Goal: Find specific page/section: Find specific page/section

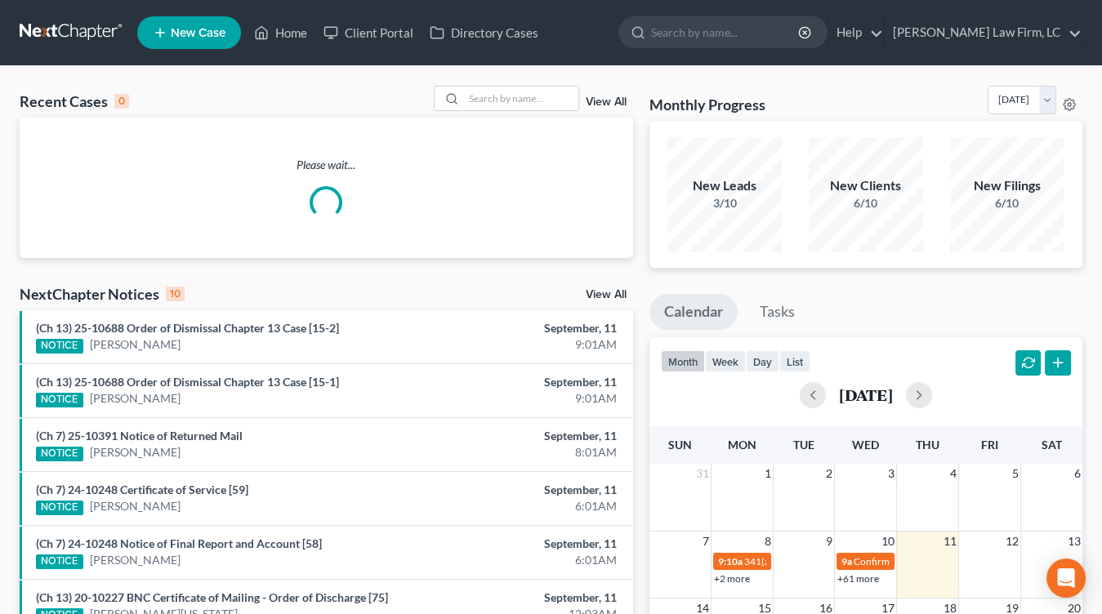
click at [740, 141] on div "New Leads 3/10" at bounding box center [724, 194] width 114 height 114
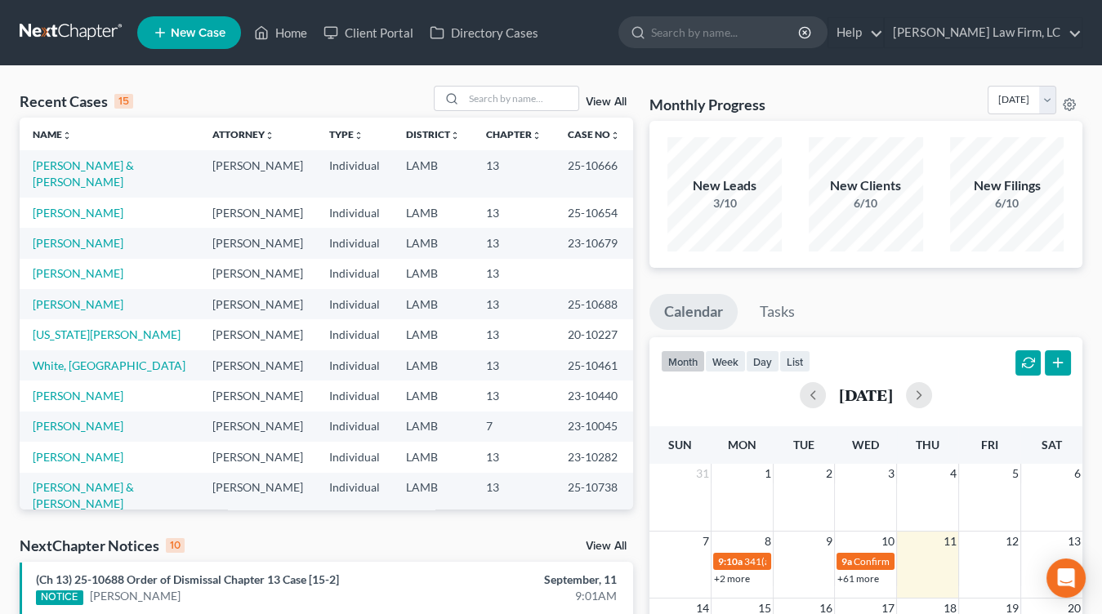
click at [42, 16] on nav "Home New Case Client Portal Directory Cases Dickson Law Firm, LC mdd@dicksonlaw…" at bounding box center [551, 32] width 1102 height 65
click at [43, 19] on link at bounding box center [72, 32] width 105 height 29
click at [42, 60] on nav "Home New Case Client Portal Directory Cases Dickson Law Firm, LC mdd@dicksonlaw…" at bounding box center [551, 32] width 1102 height 65
click at [100, 24] on link at bounding box center [72, 32] width 105 height 29
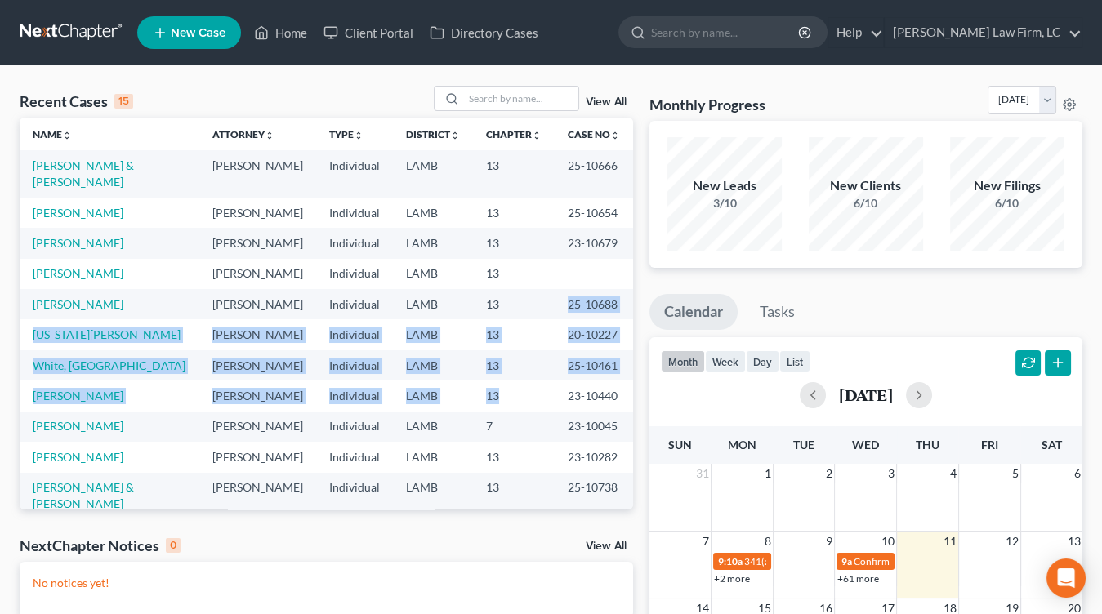
drag, startPoint x: 536, startPoint y: 385, endPoint x: 542, endPoint y: 281, distance: 103.9
click at [542, 281] on tbody "Seese, Thomas & Lisa Mitchell D. Dickson Individual LAMB 13 25-10666 Cramer, Jo…" at bounding box center [327, 403] width 614 height 507
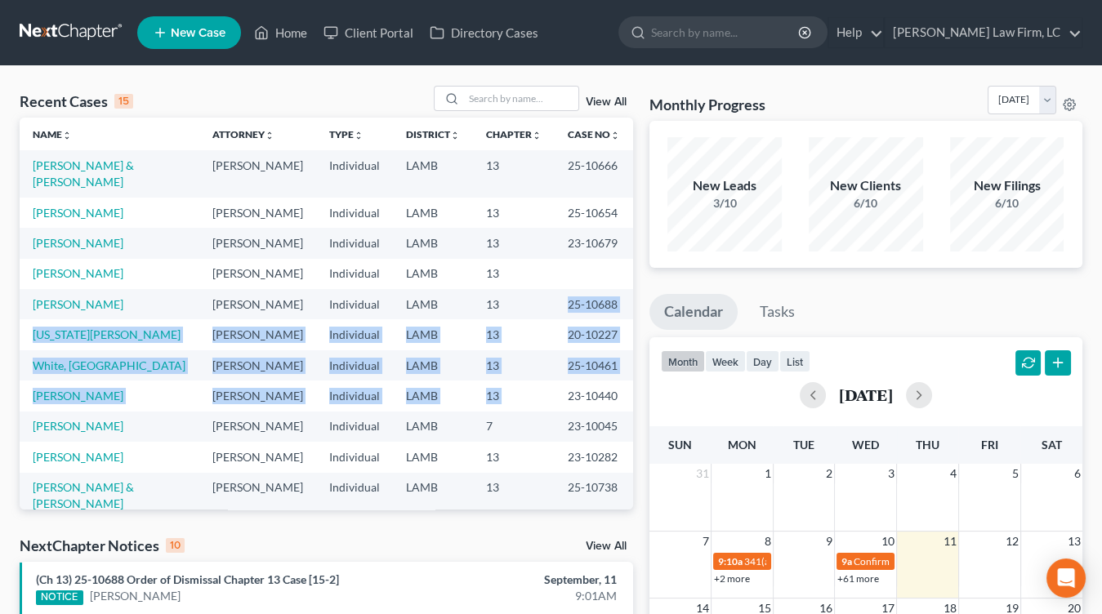
click at [554, 382] on tbody "Seese, Thomas & Lisa Mitchell D. Dickson Individual LAMB 13 25-10666 Cramer, Jo…" at bounding box center [327, 403] width 614 height 507
drag, startPoint x: 551, startPoint y: 359, endPoint x: 543, endPoint y: 306, distance: 54.5
click at [547, 286] on tbody "Seese, Thomas & Lisa Mitchell D. Dickson Individual LAMB 13 25-10666 Cramer, Jo…" at bounding box center [327, 403] width 614 height 507
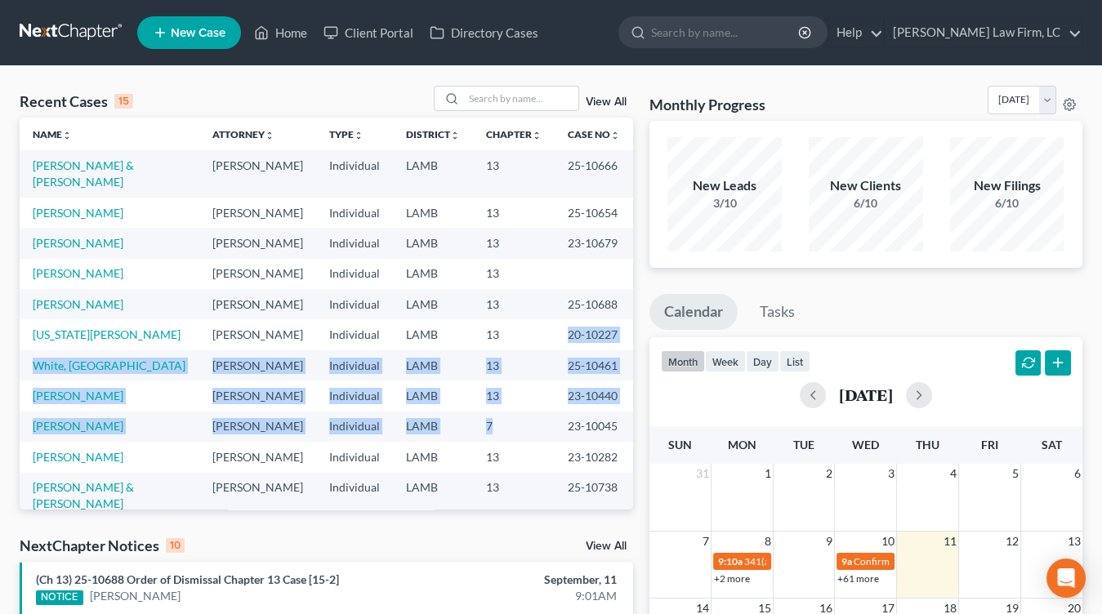
click at [545, 419] on tbody "Seese, Thomas & Lisa Mitchell D. Dickson Individual LAMB 13 25-10666 Cramer, Jo…" at bounding box center [327, 403] width 614 height 507
drag, startPoint x: 545, startPoint y: 418, endPoint x: 542, endPoint y: 310, distance: 108.7
click at [542, 306] on tbody "Seese, Thomas & Lisa Mitchell D. Dickson Individual LAMB 13 25-10666 Cramer, Jo…" at bounding box center [327, 403] width 614 height 507
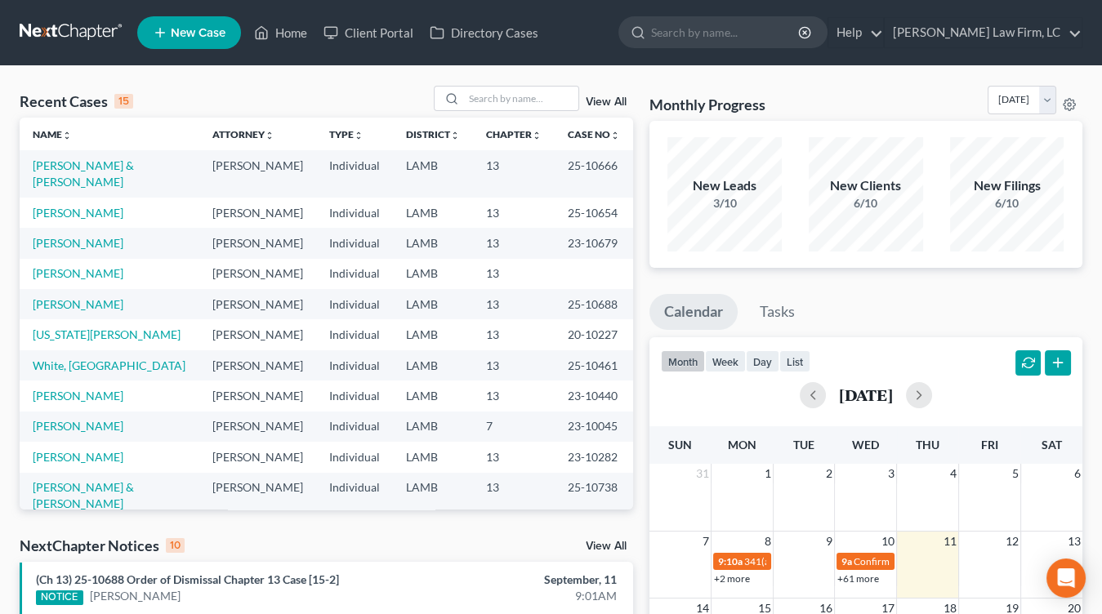
click at [542, 319] on td "13" at bounding box center [514, 334] width 82 height 30
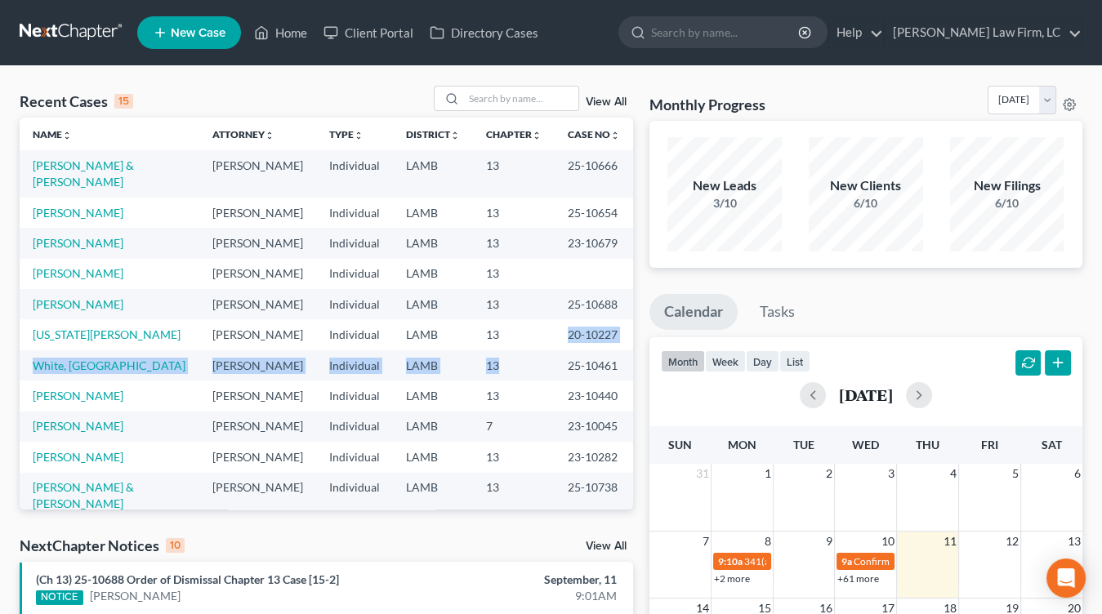
drag, startPoint x: 542, startPoint y: 310, endPoint x: 541, endPoint y: 359, distance: 48.2
click at [541, 359] on tbody "Seese, Thomas & Lisa Mitchell D. Dickson Individual LAMB 13 25-10666 Cramer, Jo…" at bounding box center [327, 403] width 614 height 507
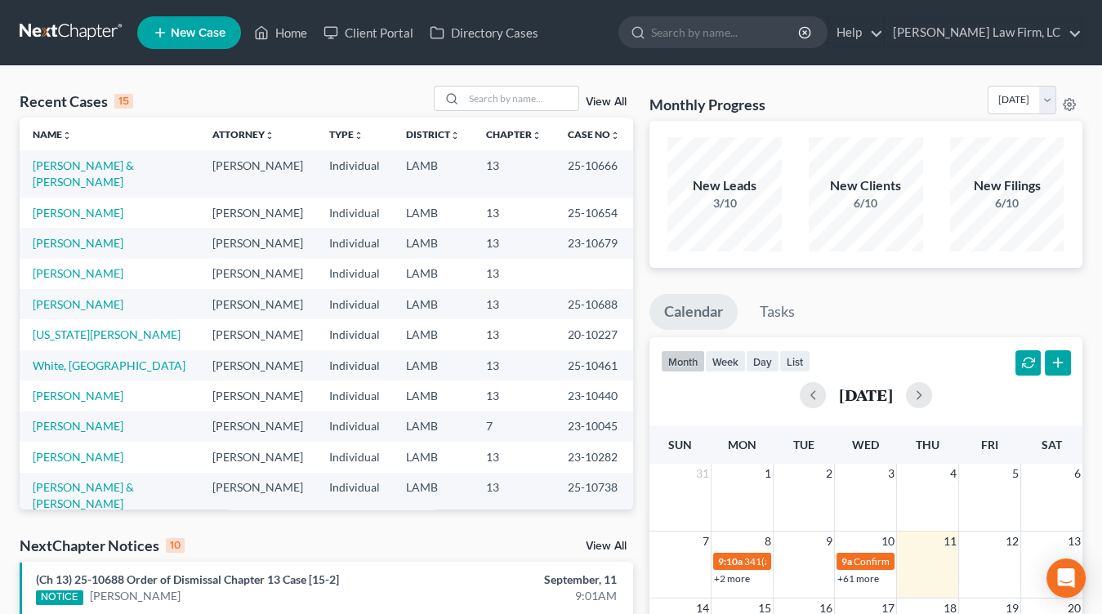
drag, startPoint x: 540, startPoint y: 359, endPoint x: 545, endPoint y: 309, distance: 50.1
click at [541, 357] on td "13" at bounding box center [514, 365] width 82 height 30
click at [545, 301] on tbody "Seese, Thomas & Lisa Mitchell D. Dickson Individual LAMB 13 25-10666 Cramer, Jo…" at bounding box center [327, 403] width 614 height 507
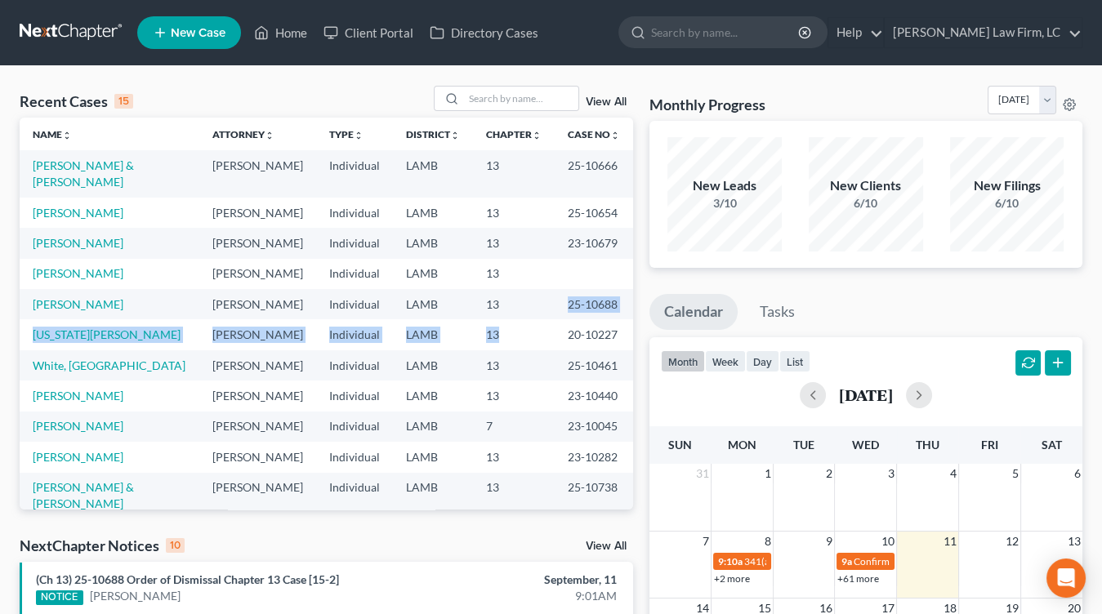
drag, startPoint x: 545, startPoint y: 301, endPoint x: 547, endPoint y: 352, distance: 51.5
click at [547, 350] on tbody "Seese, Thomas & Lisa Mitchell D. Dickson Individual LAMB 13 25-10666 Cramer, Jo…" at bounding box center [327, 403] width 614 height 507
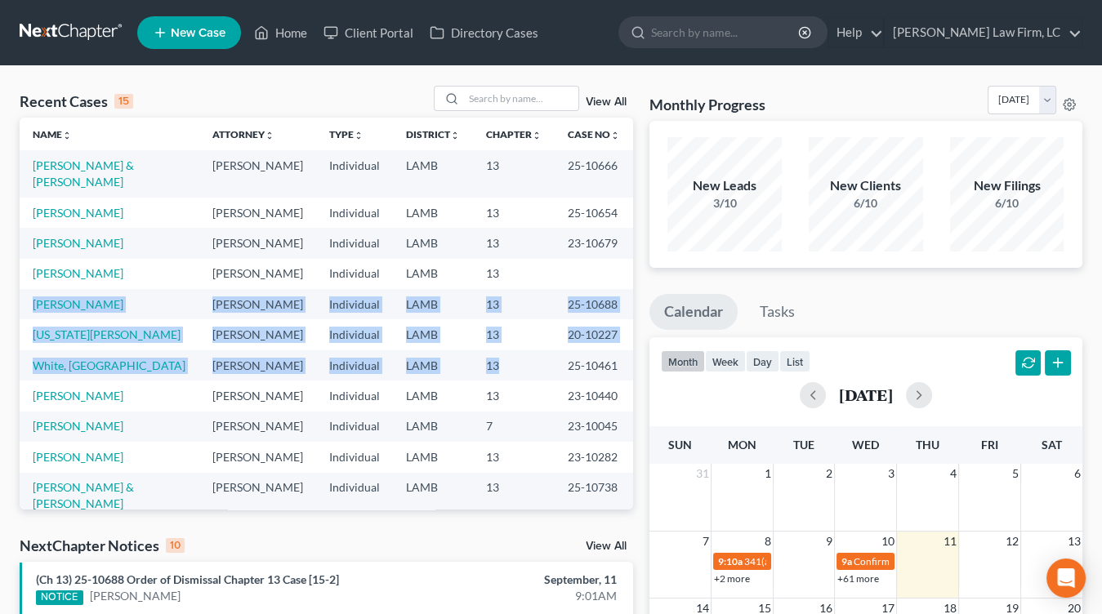
drag, startPoint x: 547, startPoint y: 342, endPoint x: 540, endPoint y: 255, distance: 87.7
click at [540, 253] on tbody "Seese, Thomas & Lisa Mitchell D. Dickson Individual LAMB 13 25-10666 Cramer, Jo…" at bounding box center [327, 403] width 614 height 507
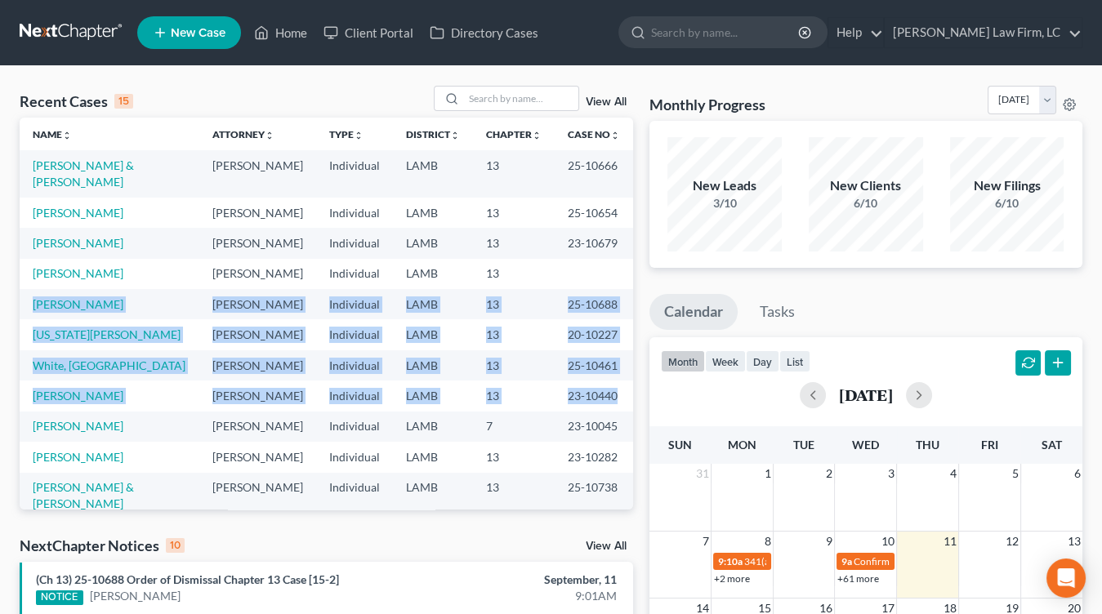
drag, startPoint x: 540, startPoint y: 255, endPoint x: 556, endPoint y: 401, distance: 147.1
click at [556, 401] on tbody "Seese, Thomas & Lisa Mitchell D. Dickson Individual LAMB 13 25-10666 Cramer, Jo…" at bounding box center [327, 403] width 614 height 507
drag, startPoint x: 545, startPoint y: 294, endPoint x: 541, endPoint y: 273, distance: 21.6
click at [542, 270] on tbody "Seese, Thomas & Lisa Mitchell D. Dickson Individual LAMB 13 25-10666 Cramer, Jo…" at bounding box center [327, 403] width 614 height 507
drag, startPoint x: 541, startPoint y: 273, endPoint x: 554, endPoint y: 374, distance: 102.1
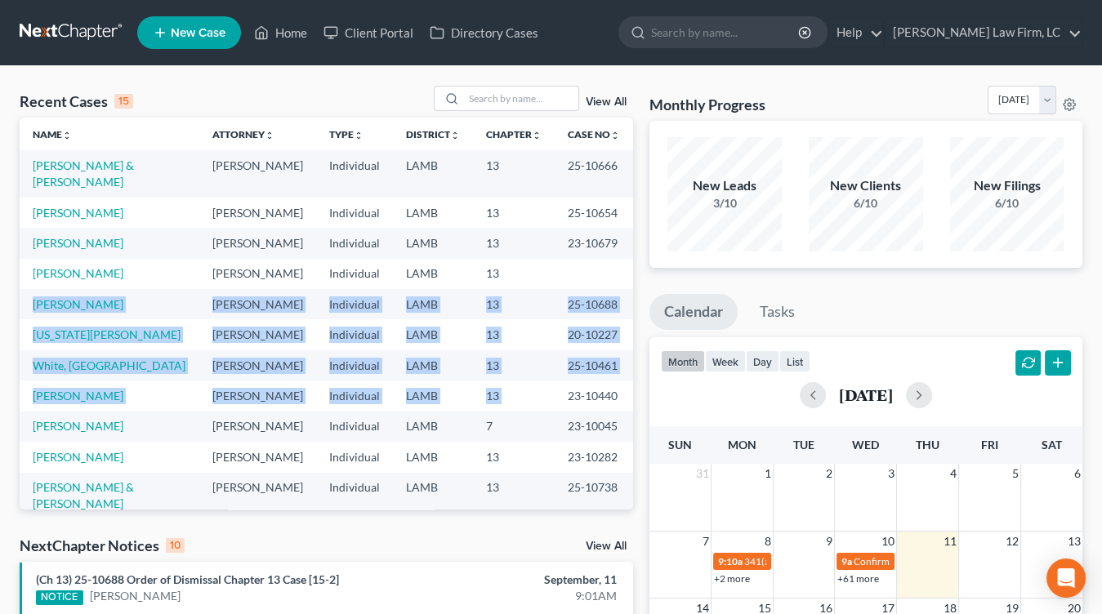
click at [554, 374] on tbody "Seese, Thomas & Lisa Mitchell D. Dickson Individual LAMB 13 25-10666 Cramer, Jo…" at bounding box center [327, 403] width 614 height 507
drag, startPoint x: 544, startPoint y: 280, endPoint x: 544, endPoint y: 262, distance: 18.0
click at [544, 262] on tbody "Seese, Thomas & Lisa Mitchell D. Dickson Individual LAMB 13 25-10666 Cramer, Jo…" at bounding box center [327, 403] width 614 height 507
drag, startPoint x: 544, startPoint y: 262, endPoint x: 548, endPoint y: 376, distance: 113.6
click at [547, 374] on tbody "Seese, Thomas & Lisa Mitchell D. Dickson Individual LAMB 13 25-10666 Cramer, Jo…" at bounding box center [327, 403] width 614 height 507
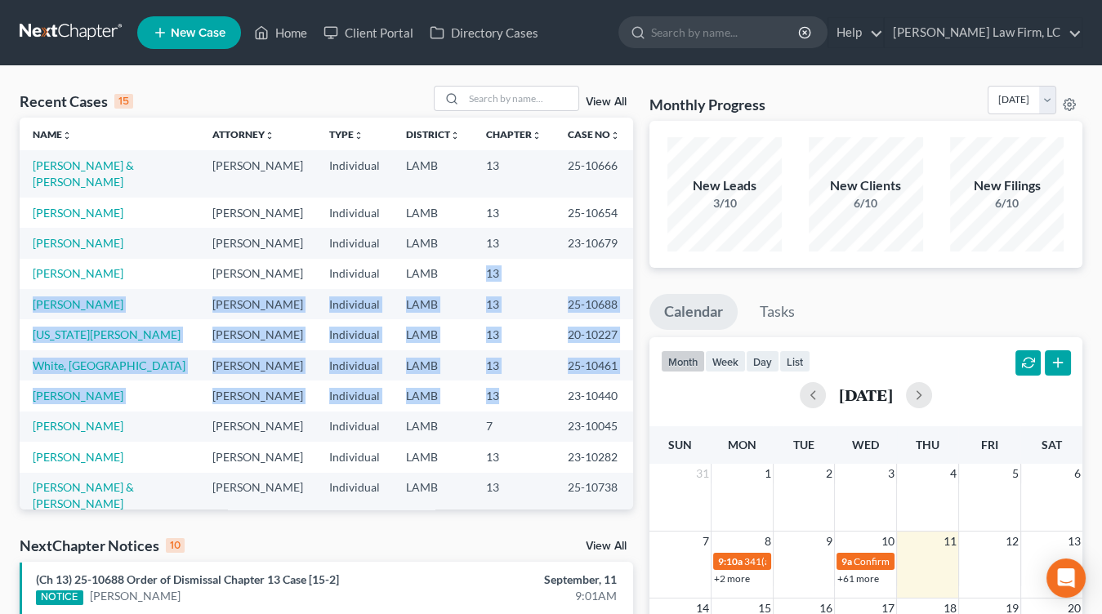
drag, startPoint x: 542, startPoint y: 255, endPoint x: 540, endPoint y: 238, distance: 17.2
click at [540, 238] on tbody "Seese, Thomas & Lisa Mitchell D. Dickson Individual LAMB 13 25-10666 Cramer, Jo…" at bounding box center [327, 403] width 614 height 507
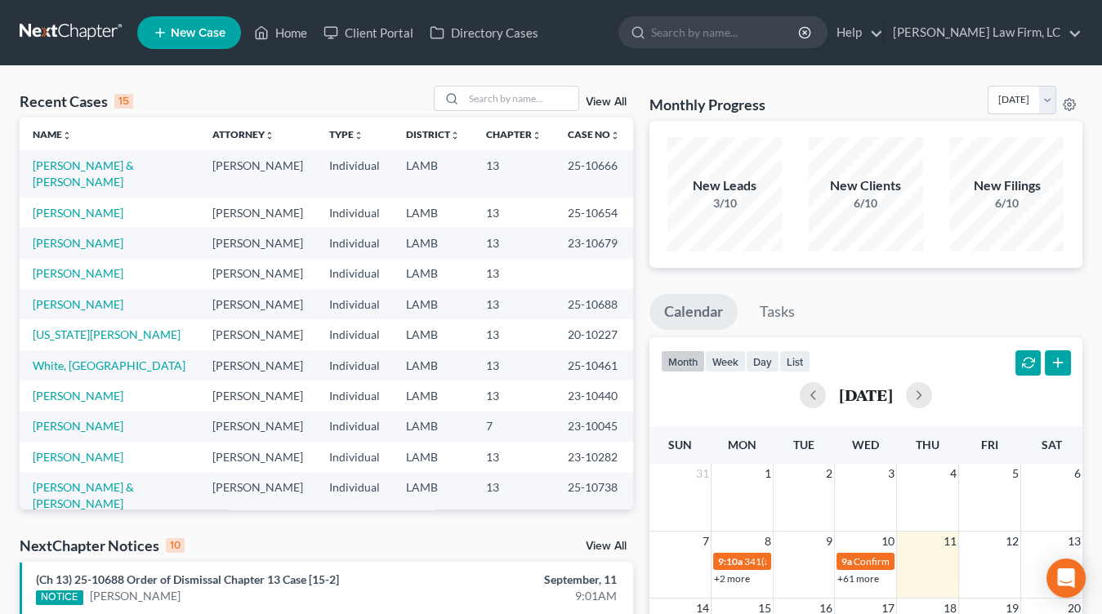
drag, startPoint x: 540, startPoint y: 238, endPoint x: 531, endPoint y: 276, distance: 39.4
click at [540, 238] on td "13" at bounding box center [514, 243] width 82 height 30
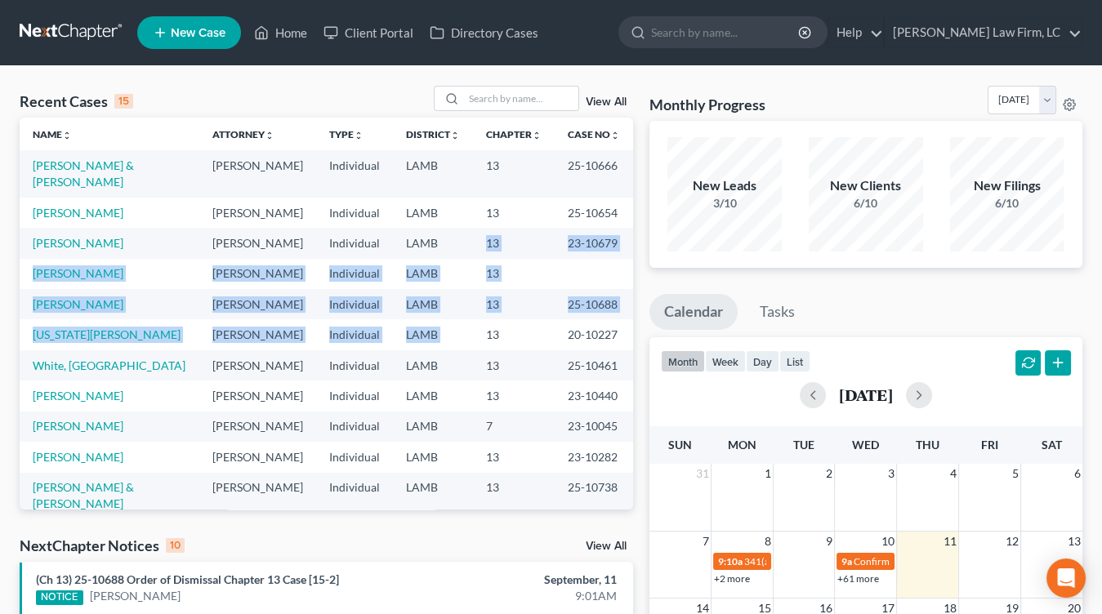
drag, startPoint x: 528, startPoint y: 298, endPoint x: 511, endPoint y: 203, distance: 97.0
click at [511, 203] on tbody "Seese, Thomas & Lisa Mitchell D. Dickson Individual LAMB 13 25-10666 Cramer, Jo…" at bounding box center [327, 403] width 614 height 507
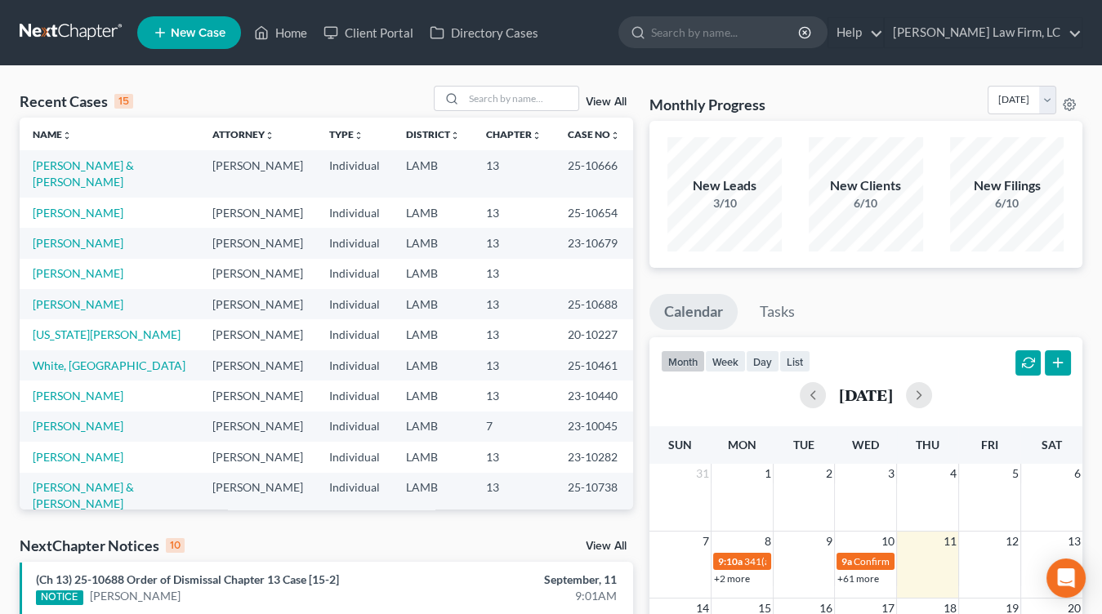
click at [511, 204] on td "13" at bounding box center [514, 213] width 82 height 30
click at [119, 60] on nav "Home New Case Client Portal Directory Cases Dickson Law Firm, LC mdd@dicksonlaw…" at bounding box center [551, 32] width 1102 height 65
click at [116, 49] on nav "Home New Case Client Portal Directory Cases Dickson Law Firm, LC mdd@dicksonlaw…" at bounding box center [551, 32] width 1102 height 65
click at [101, 60] on nav "Home New Case Client Portal Directory Cases Dickson Law Firm, LC mdd@dicksonlaw…" at bounding box center [551, 32] width 1102 height 65
click at [101, 47] on link at bounding box center [72, 32] width 105 height 29
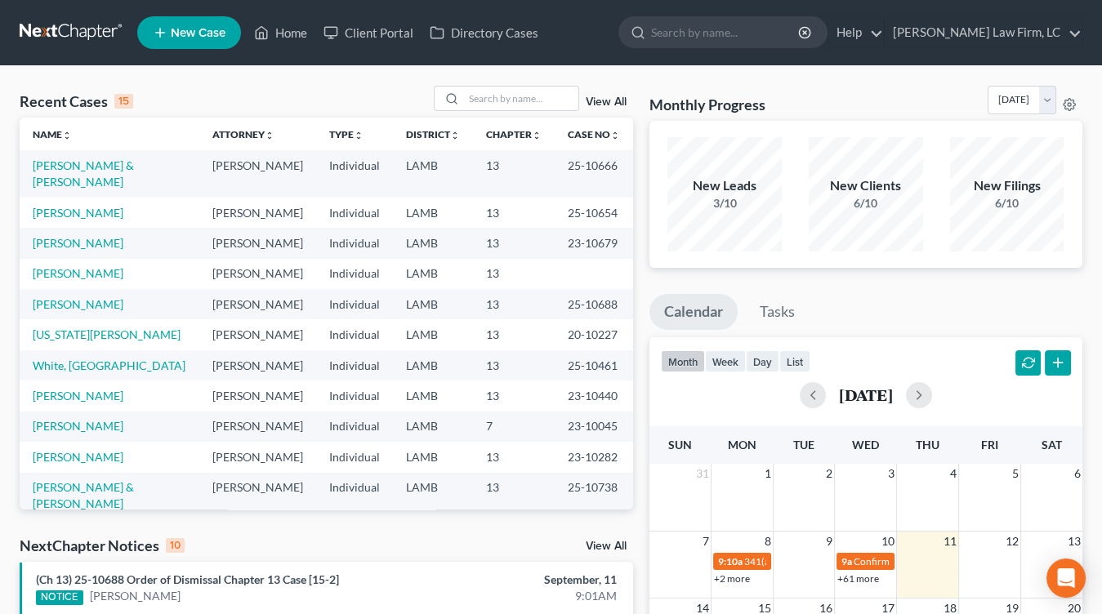
click at [96, 28] on link at bounding box center [72, 32] width 105 height 29
click at [91, 24] on link at bounding box center [72, 32] width 105 height 29
drag, startPoint x: 477, startPoint y: 331, endPoint x: 497, endPoint y: 297, distance: 39.5
click at [477, 331] on td "13" at bounding box center [514, 334] width 82 height 30
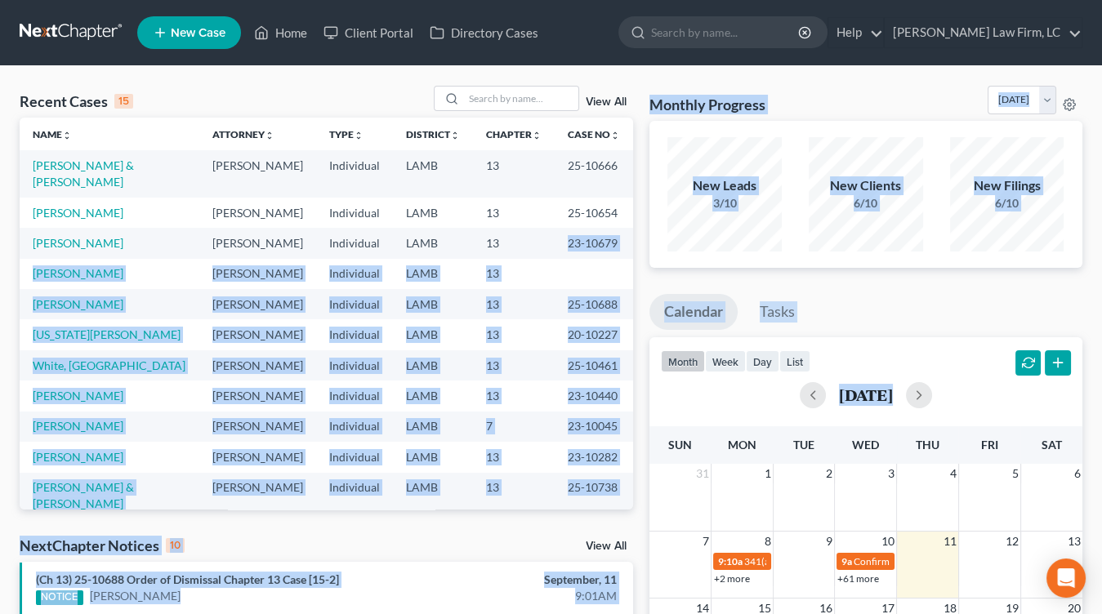
drag, startPoint x: 698, startPoint y: 434, endPoint x: 507, endPoint y: 234, distance: 275.6
click at [507, 234] on div "Recent Cases 15 View All Name unfold_more expand_more expand_less Attorney unfo…" at bounding box center [550, 614] width 1079 height 1057
click at [507, 234] on td "13" at bounding box center [514, 243] width 82 height 30
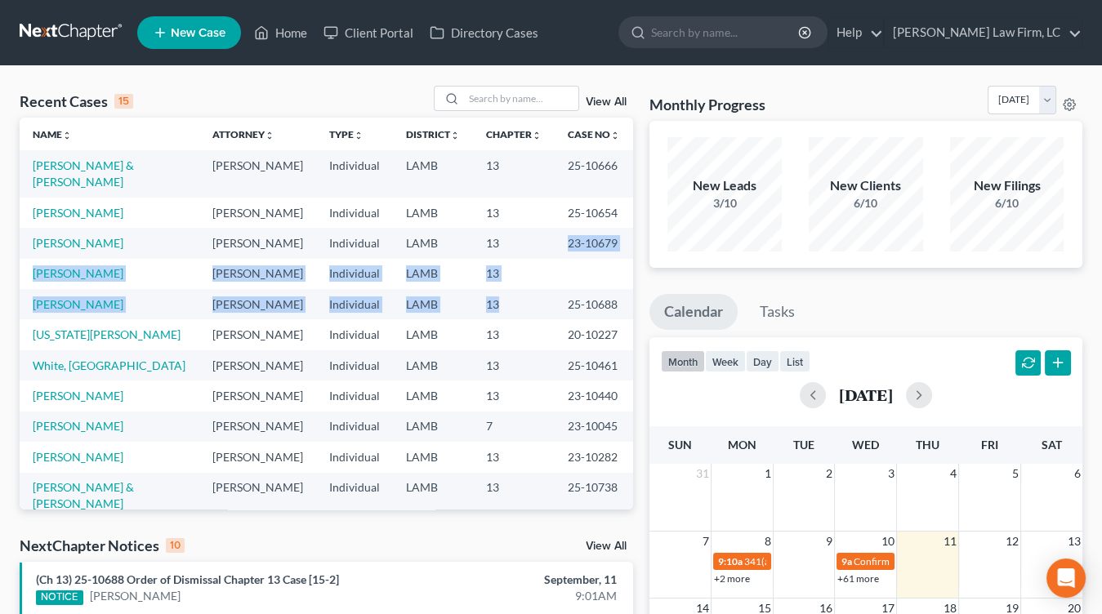
drag, startPoint x: 508, startPoint y: 255, endPoint x: 513, endPoint y: 297, distance: 42.8
click at [512, 297] on tbody "Seese, Thomas & Lisa Mitchell D. Dickson Individual LAMB 13 25-10666 Cramer, Jo…" at bounding box center [327, 403] width 614 height 507
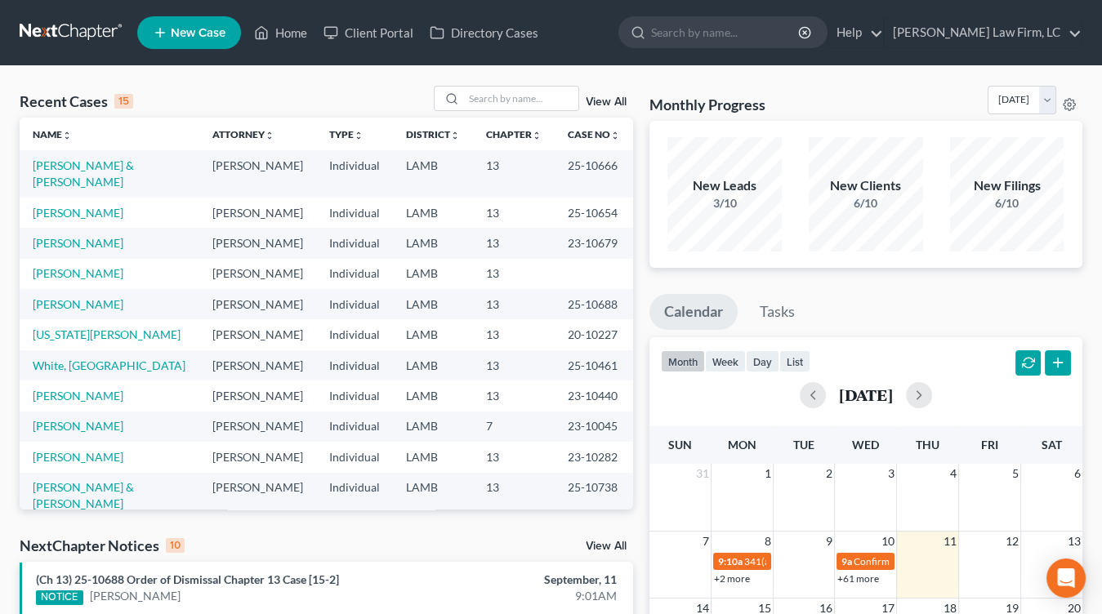
click at [512, 297] on td "13" at bounding box center [514, 304] width 82 height 30
drag, startPoint x: 513, startPoint y: 292, endPoint x: 514, endPoint y: 255, distance: 37.6
click at [514, 255] on tbody "Seese, Thomas & Lisa Mitchell D. Dickson Individual LAMB 13 25-10666 Cramer, Jo…" at bounding box center [327, 403] width 614 height 507
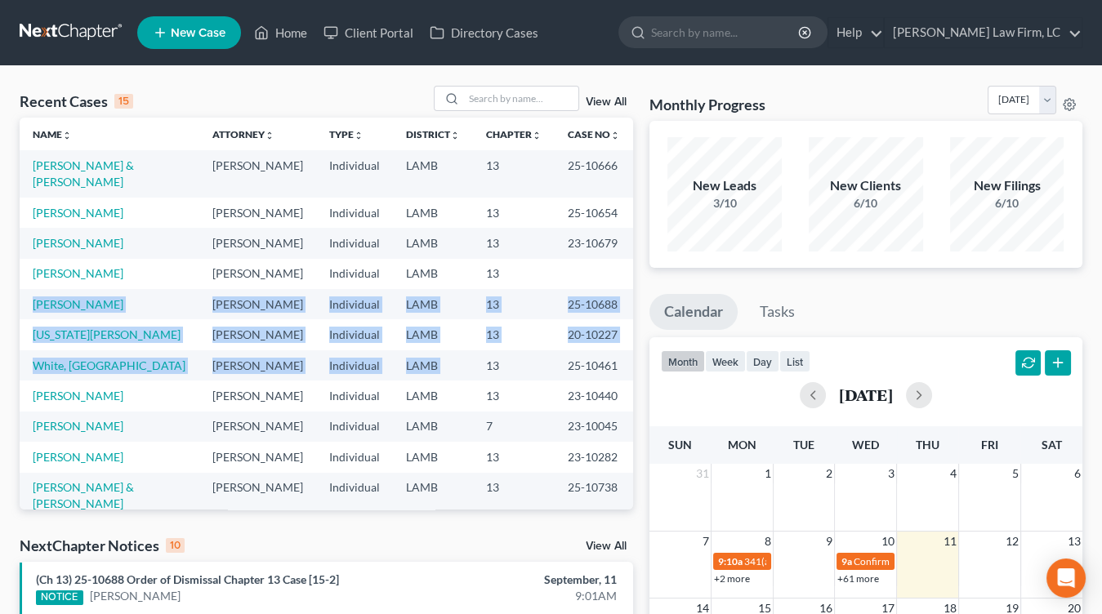
drag, startPoint x: 511, startPoint y: 336, endPoint x: 512, endPoint y: 344, distance: 8.2
click at [511, 340] on tbody "Seese, Thomas & Lisa Mitchell D. Dickson Individual LAMB 13 25-10666 Cramer, Jo…" at bounding box center [327, 403] width 614 height 507
drag, startPoint x: 513, startPoint y: 343, endPoint x: 511, endPoint y: 247, distance: 96.4
click at [511, 249] on tbody "Seese, Thomas & Lisa Mitchell D. Dickson Individual LAMB 13 25-10666 Cramer, Jo…" at bounding box center [327, 403] width 614 height 507
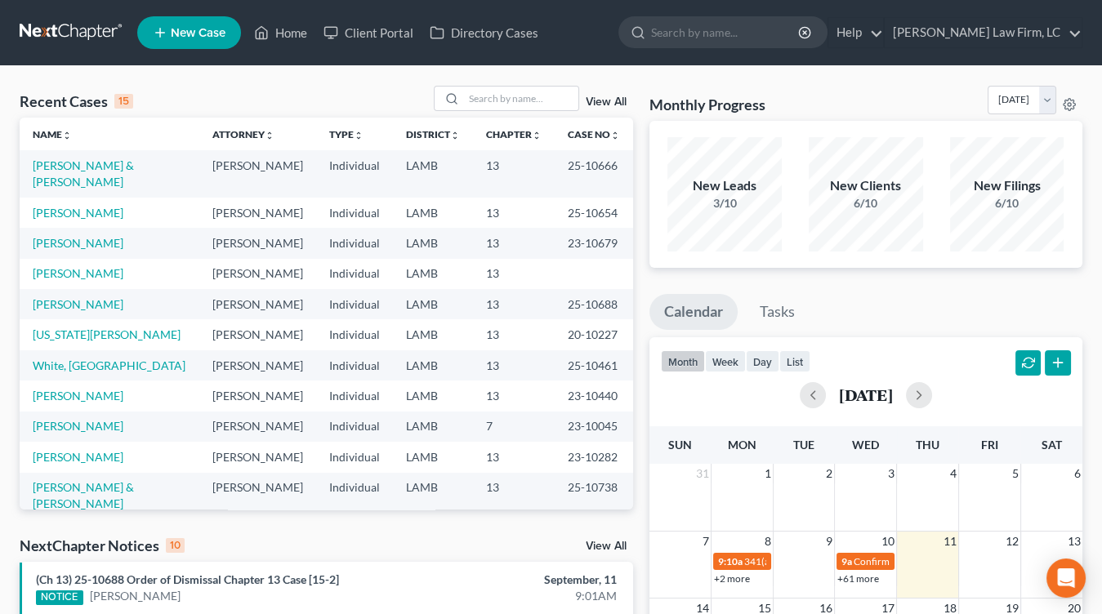
click at [511, 259] on td "13" at bounding box center [514, 274] width 82 height 30
